Goal: Information Seeking & Learning: Learn about a topic

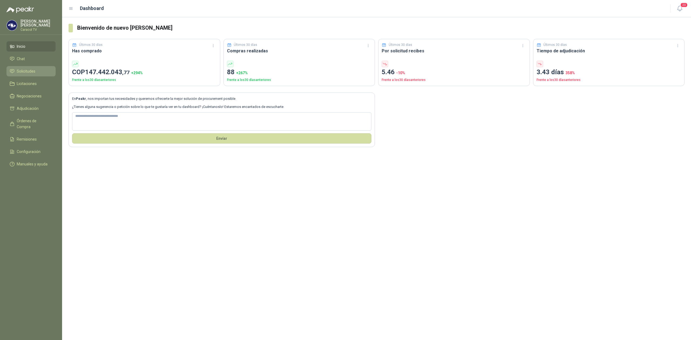
click at [31, 72] on span "Solicitudes" at bounding box center [26, 71] width 19 height 6
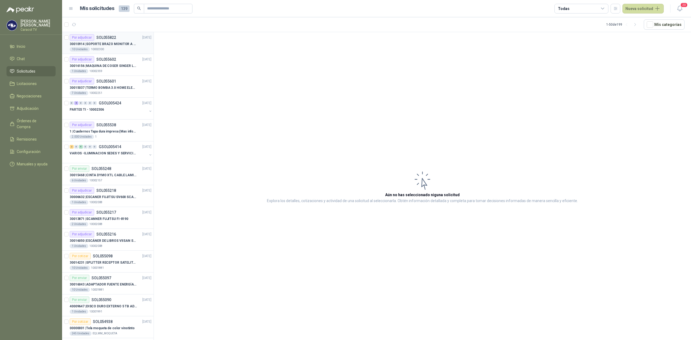
click at [113, 45] on p "30010914 | SOPORTE BRAZO MONITOR A ESCRITORIO NBF80" at bounding box center [103, 44] width 67 height 5
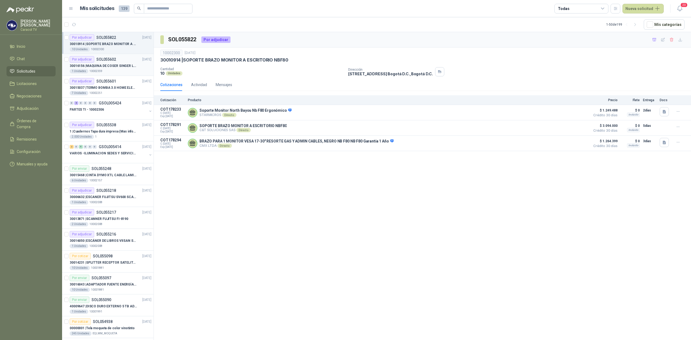
click at [120, 66] on p "30016156 | MAQUINA DE COSER SINGER LCD C5655" at bounding box center [103, 65] width 67 height 5
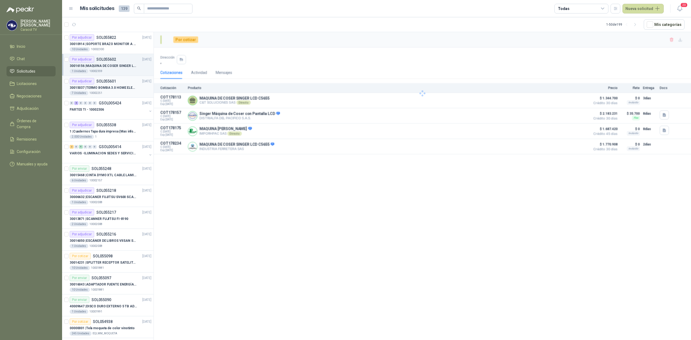
click at [113, 84] on div "Por adjudicar SOL055601" at bounding box center [93, 81] width 46 height 6
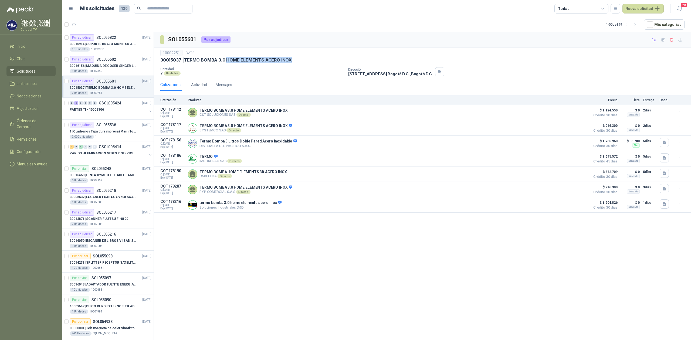
drag, startPoint x: 227, startPoint y: 59, endPoint x: 290, endPoint y: 59, distance: 63.2
click at [290, 59] on div "30015037 | TERMO BOMBA 3.0 HOME ELEMENTS ACERO INOX" at bounding box center [422, 60] width 524 height 6
click at [282, 78] on div "10002251 11 sept, 2025 30015037 | TERMO BOMBA 3.0 HOME ELEMENTS ACERO INOX Cant…" at bounding box center [422, 62] width 537 height 31
drag, startPoint x: 298, startPoint y: 59, endPoint x: 185, endPoint y: 60, distance: 113.9
click at [185, 60] on div "30015037 | TERMO BOMBA 3.0 HOME ELEMENTS ACERO INOX" at bounding box center [422, 60] width 524 height 6
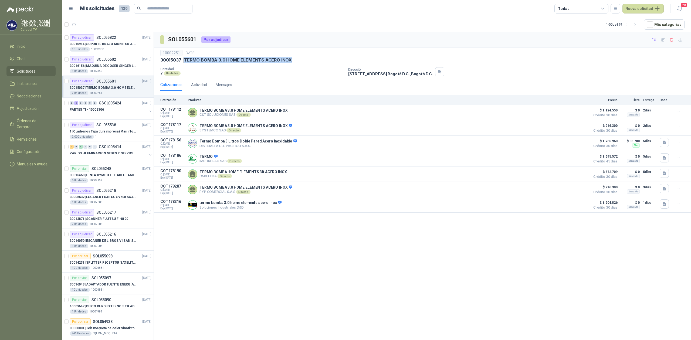
copy p "TERMO BOMBA 3.0 HOME ELEMENTS ACERO INOX"
drag, startPoint x: 206, startPoint y: 174, endPoint x: 263, endPoint y: 175, distance: 56.4
click at [263, 174] on p "TERMO BOMBA HOME ELEMENTS 3lt ACERO INOX" at bounding box center [242, 172] width 87 height 4
click at [249, 174] on p "TERMO BOMBA HOME ELEMENTS 3lt ACERO INOX" at bounding box center [242, 172] width 87 height 4
drag, startPoint x: 215, startPoint y: 178, endPoint x: 199, endPoint y: 172, distance: 17.6
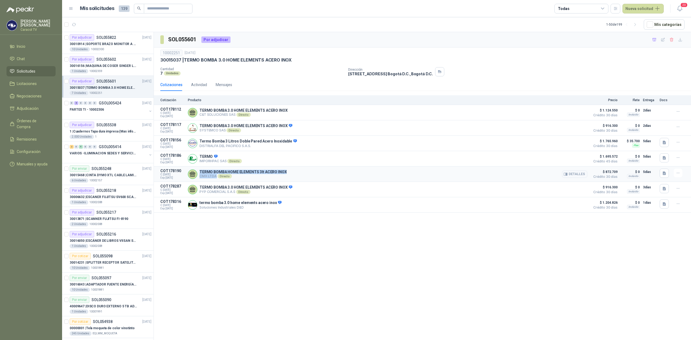
click at [199, 172] on div "TERMO BOMBA HOME ELEMENTS 3lt ACERO INOX CMX LTDA Directo Detalles" at bounding box center [387, 174] width 399 height 11
click at [579, 174] on button "Detalles" at bounding box center [574, 174] width 25 height 7
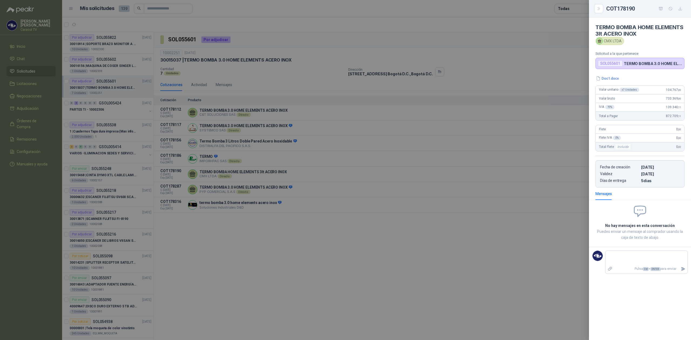
click at [273, 277] on div at bounding box center [345, 170] width 691 height 340
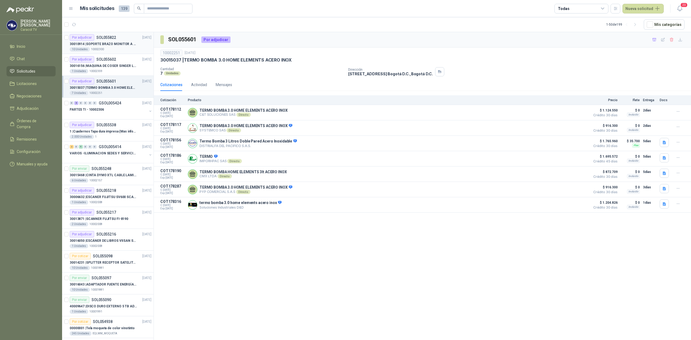
click at [114, 46] on p "30010914 | SOPORTE BRAZO MONITOR A ESCRITORIO NBF80" at bounding box center [103, 44] width 67 height 5
